Goal: Transaction & Acquisition: Purchase product/service

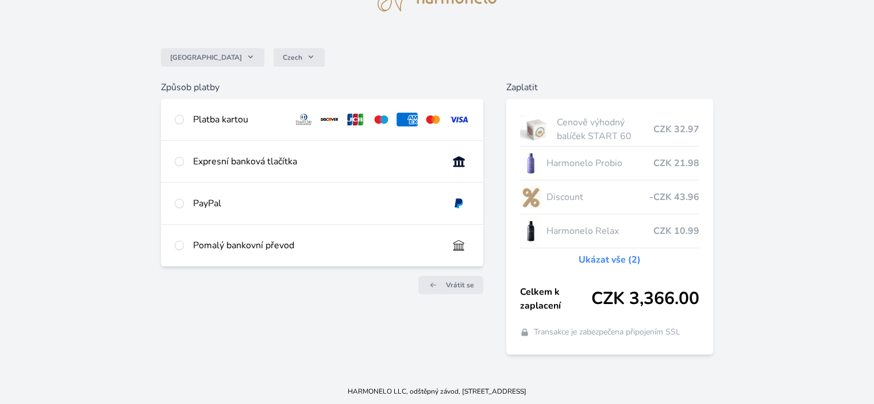
scroll to position [64, 0]
click at [593, 260] on link "Ukázat vše (2)" at bounding box center [610, 259] width 62 height 14
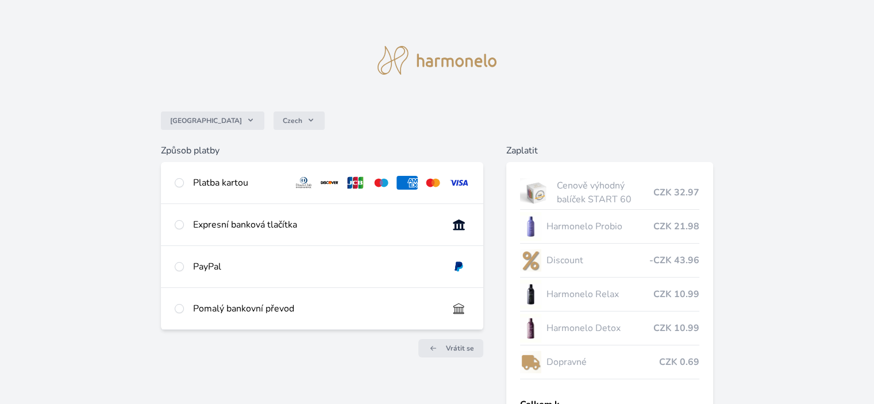
scroll to position [113, 0]
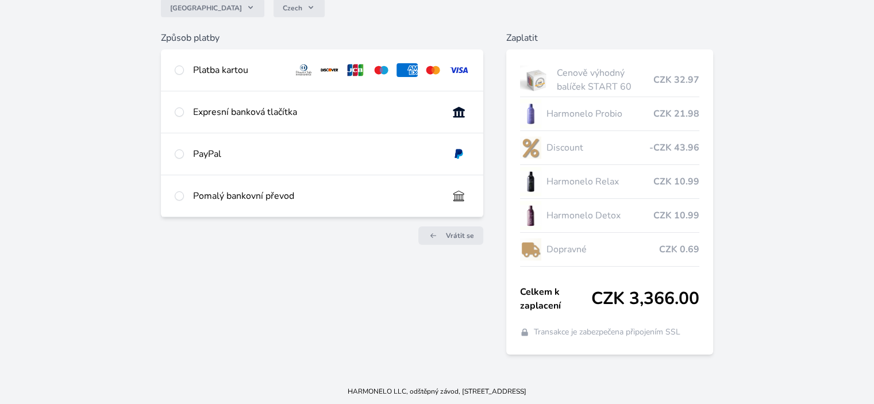
click at [250, 105] on div "Expresní banková tlačítka" at bounding box center [315, 112] width 245 height 14
radio input "true"
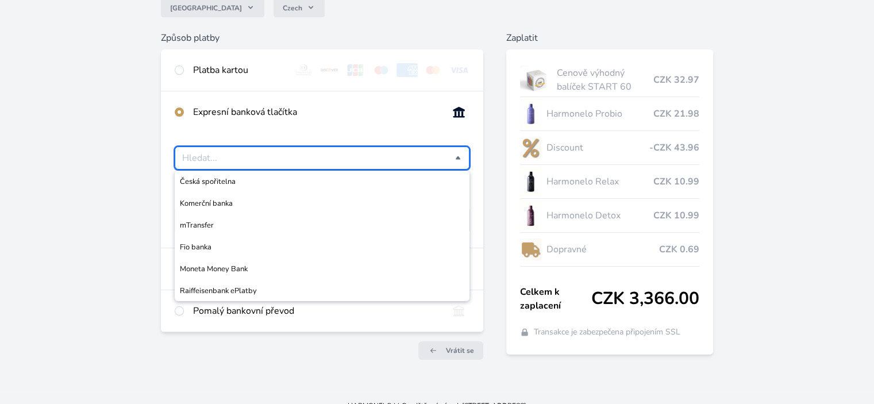
click at [282, 157] on input "Česká spořitelna Komerční banka mTransfer Fio banka Moneta Money Bank Raiffeise…" at bounding box center [318, 158] width 272 height 14
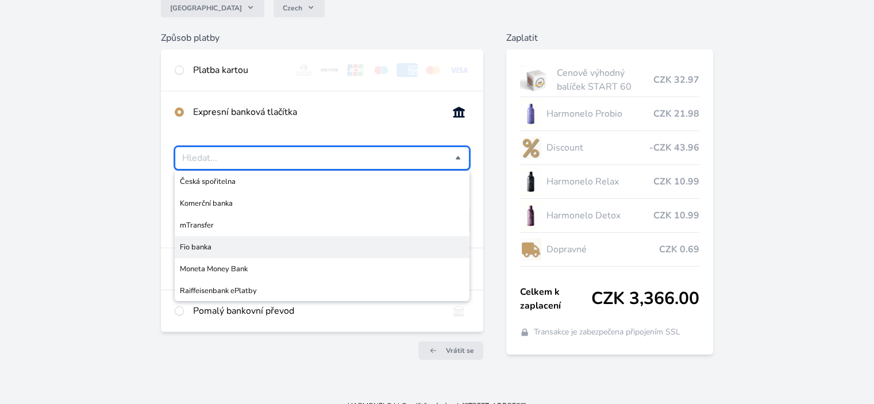
click at [228, 247] on span "Fio banka" at bounding box center [322, 246] width 284 height 11
type input "Fio banka"
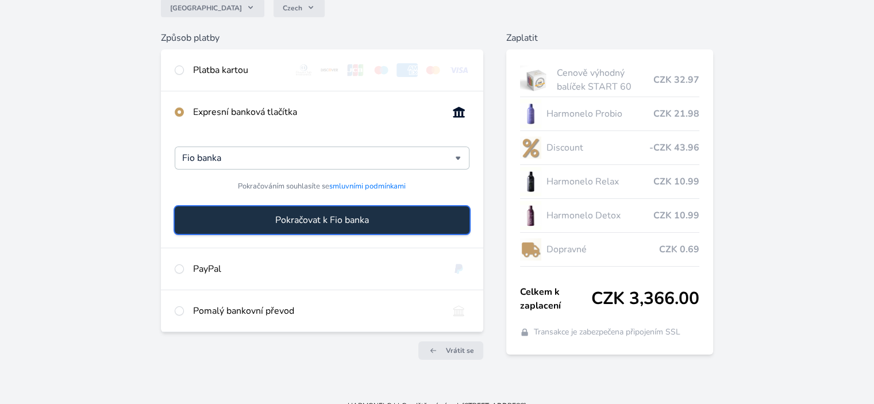
click at [315, 219] on span "Pokračovat k Fio banka" at bounding box center [322, 220] width 94 height 14
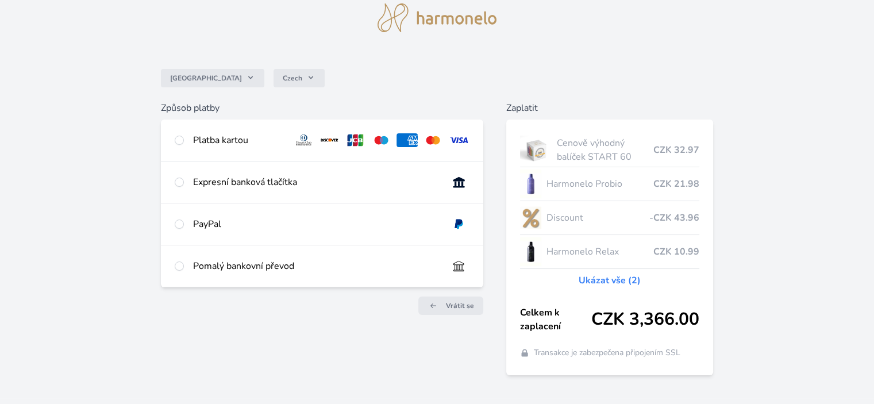
scroll to position [64, 0]
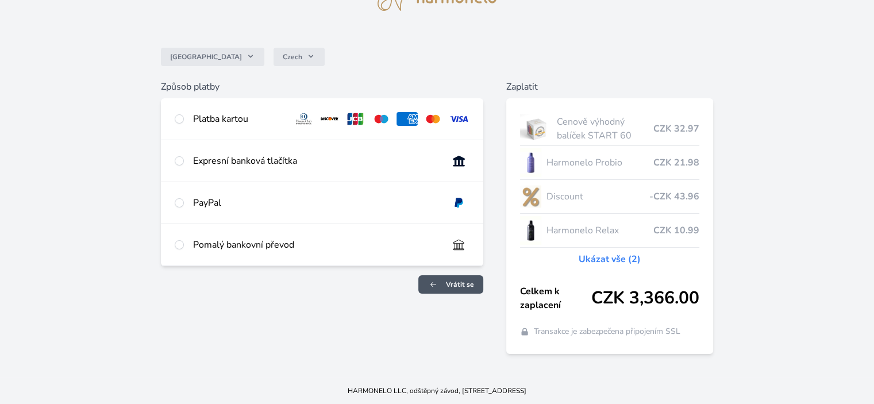
click at [468, 285] on span "Vrátit se" at bounding box center [460, 284] width 28 height 9
